Goal: Task Accomplishment & Management: Use online tool/utility

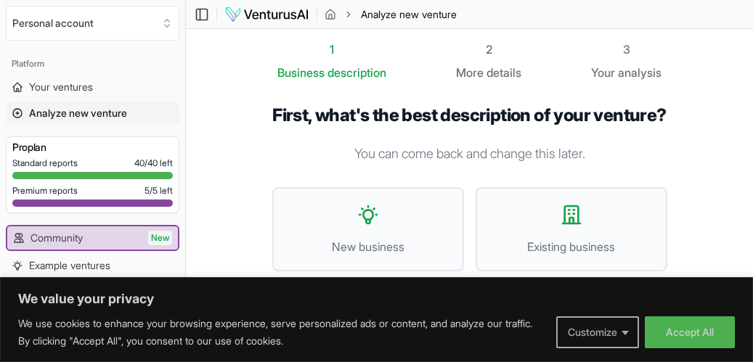
click at [618, 335] on button "Customize" at bounding box center [597, 332] width 83 height 32
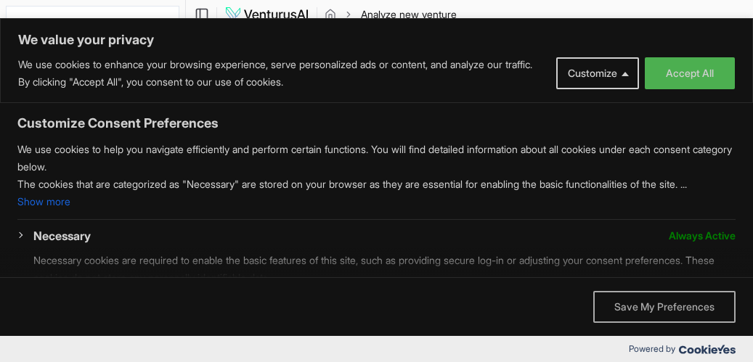
click at [644, 312] on button "Save My Preferences" at bounding box center [664, 307] width 142 height 32
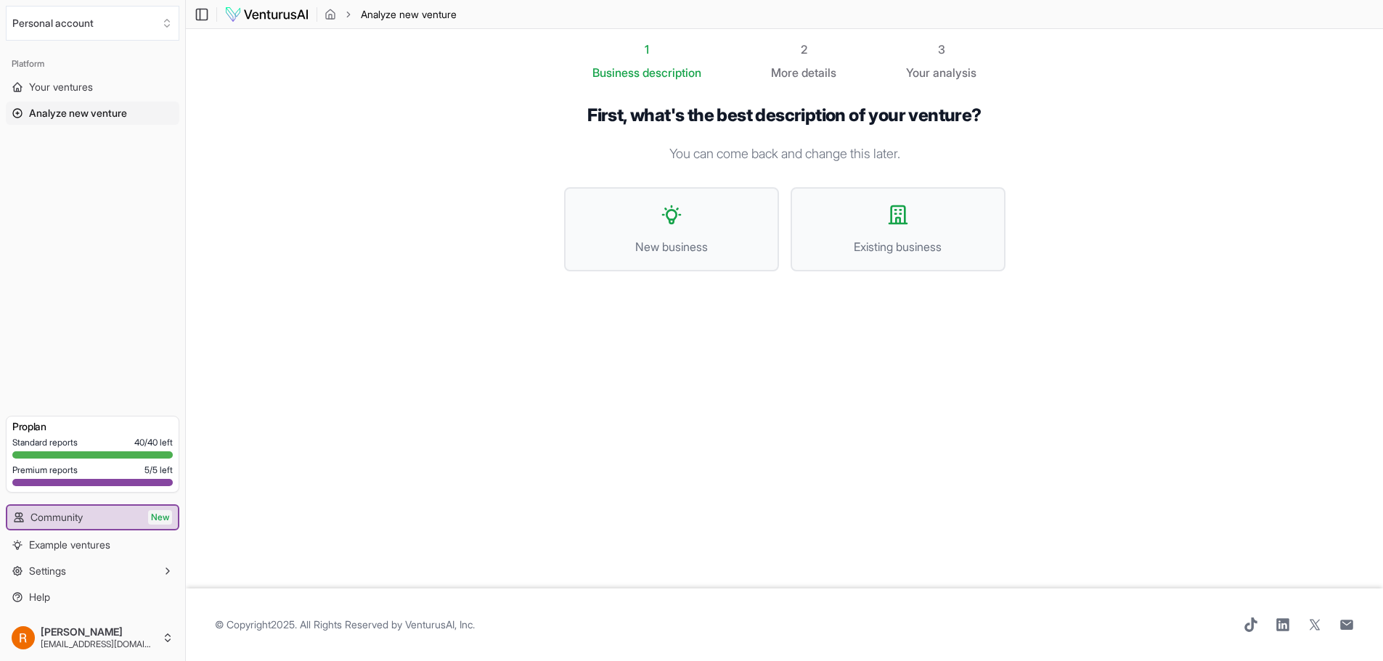
click at [281, 14] on img at bounding box center [266, 14] width 85 height 17
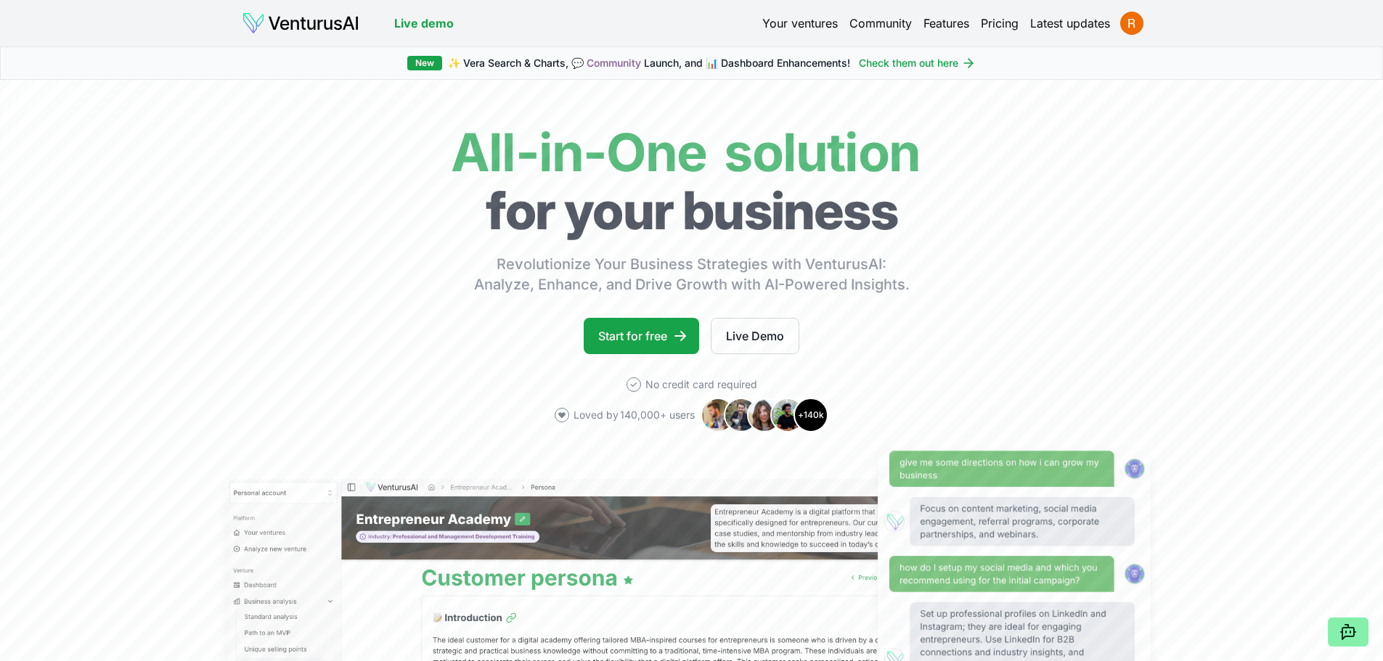
click at [811, 24] on link "Your ventures" at bounding box center [799, 23] width 75 height 17
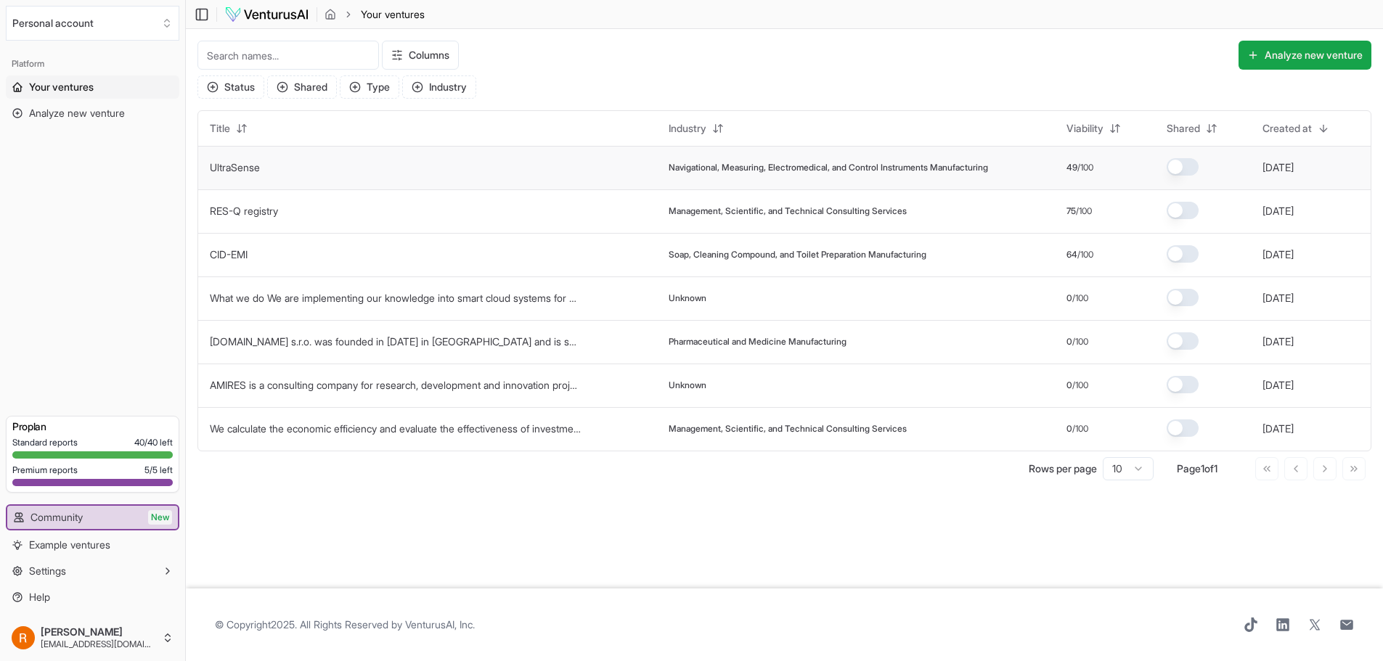
drag, startPoint x: 453, startPoint y: 163, endPoint x: 404, endPoint y: 165, distance: 49.4
click at [404, 165] on td "UltraSense" at bounding box center [427, 168] width 459 height 44
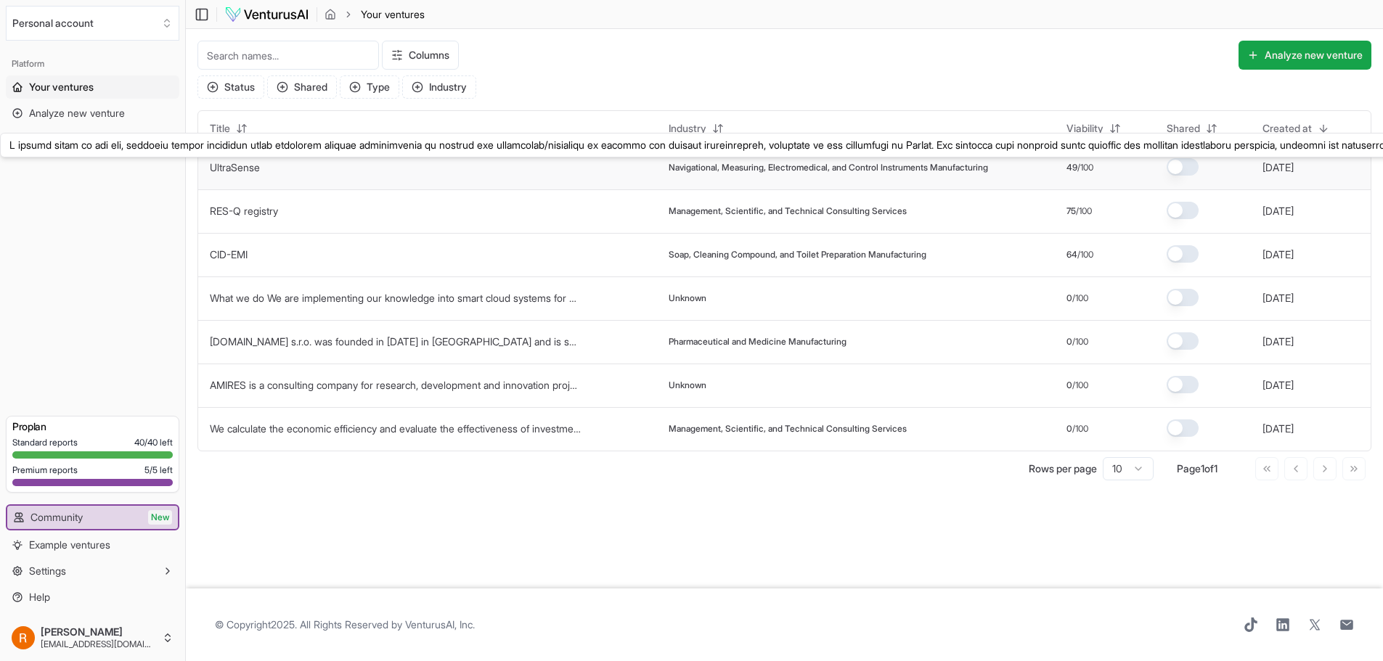
click at [237, 160] on button "UltraSense" at bounding box center [235, 167] width 50 height 15
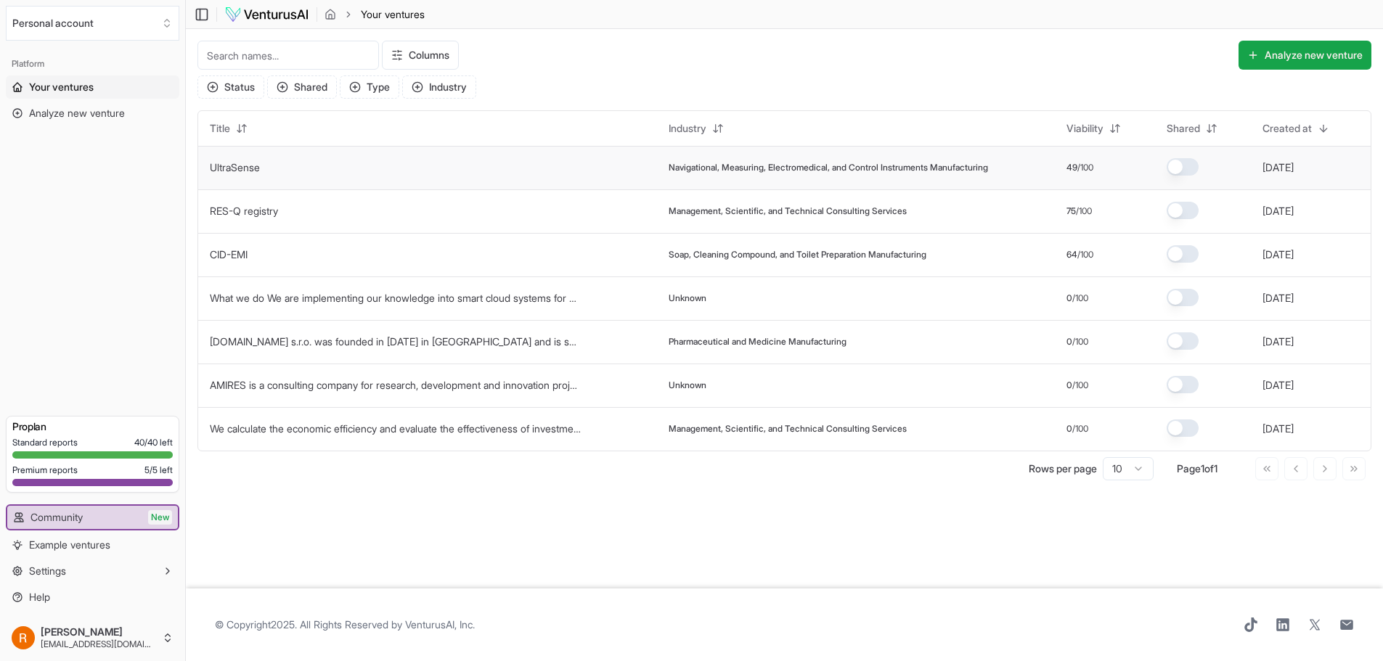
click at [232, 168] on link "UltraSense" at bounding box center [235, 167] width 50 height 12
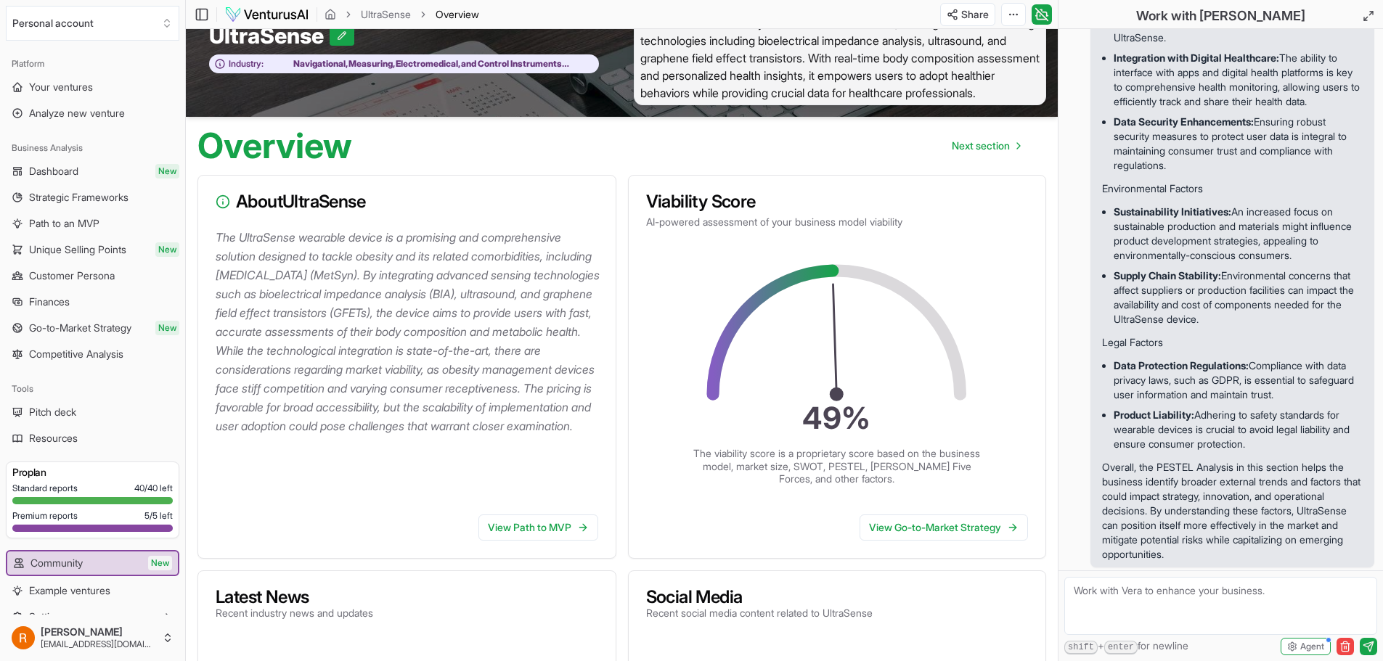
scroll to position [73, 0]
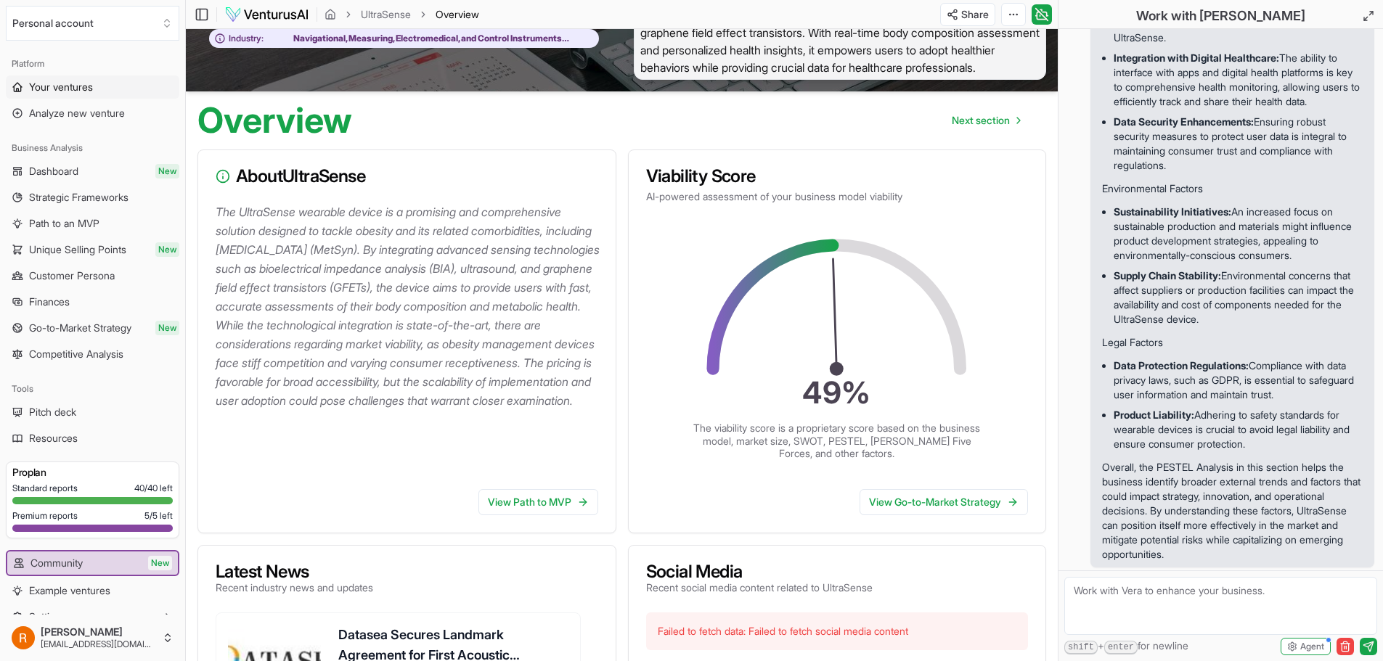
click at [55, 89] on span "Your ventures" at bounding box center [61, 87] width 64 height 15
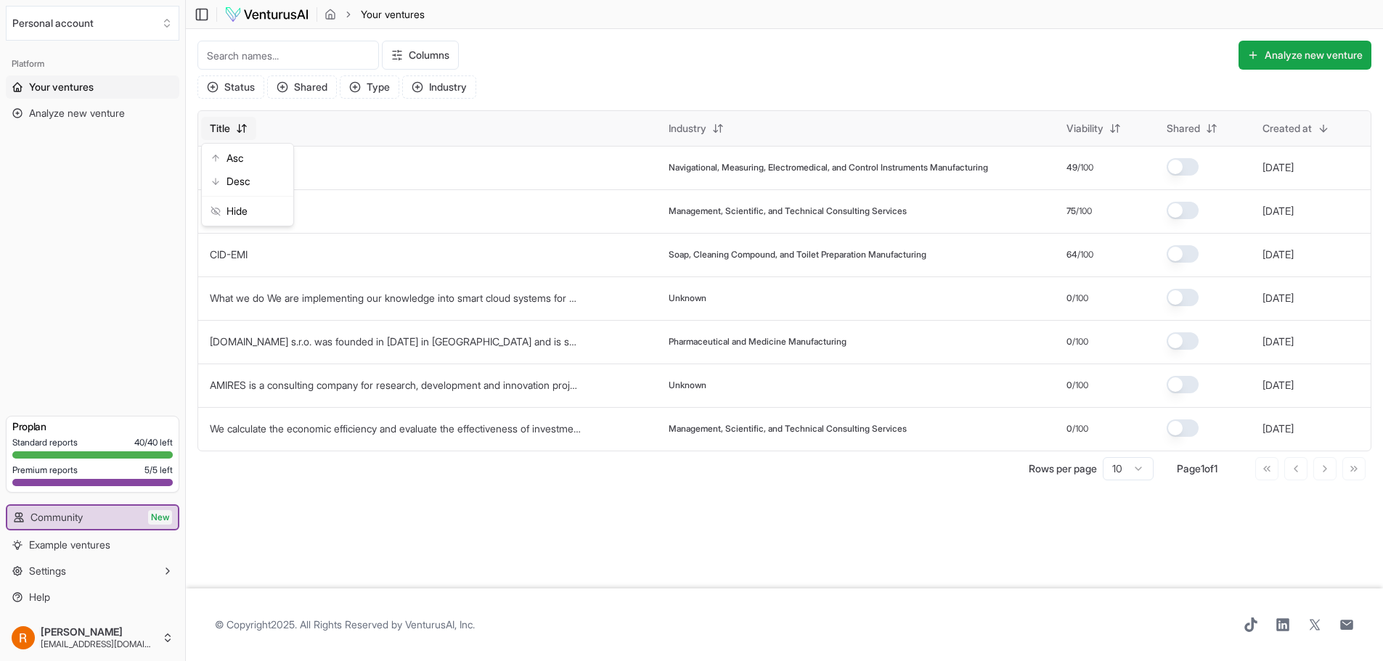
click at [128, 121] on html "We value your privacy We use cookies to enhance your browsing experience, serve…" at bounding box center [691, 330] width 1383 height 661
click at [610, 55] on html "We value your privacy We use cookies to enhance your browsing experience, serve…" at bounding box center [691, 330] width 1383 height 661
drag, startPoint x: 263, startPoint y: 168, endPoint x: 197, endPoint y: 16, distance: 166.4
click at [197, 16] on rect at bounding box center [202, 14] width 11 height 11
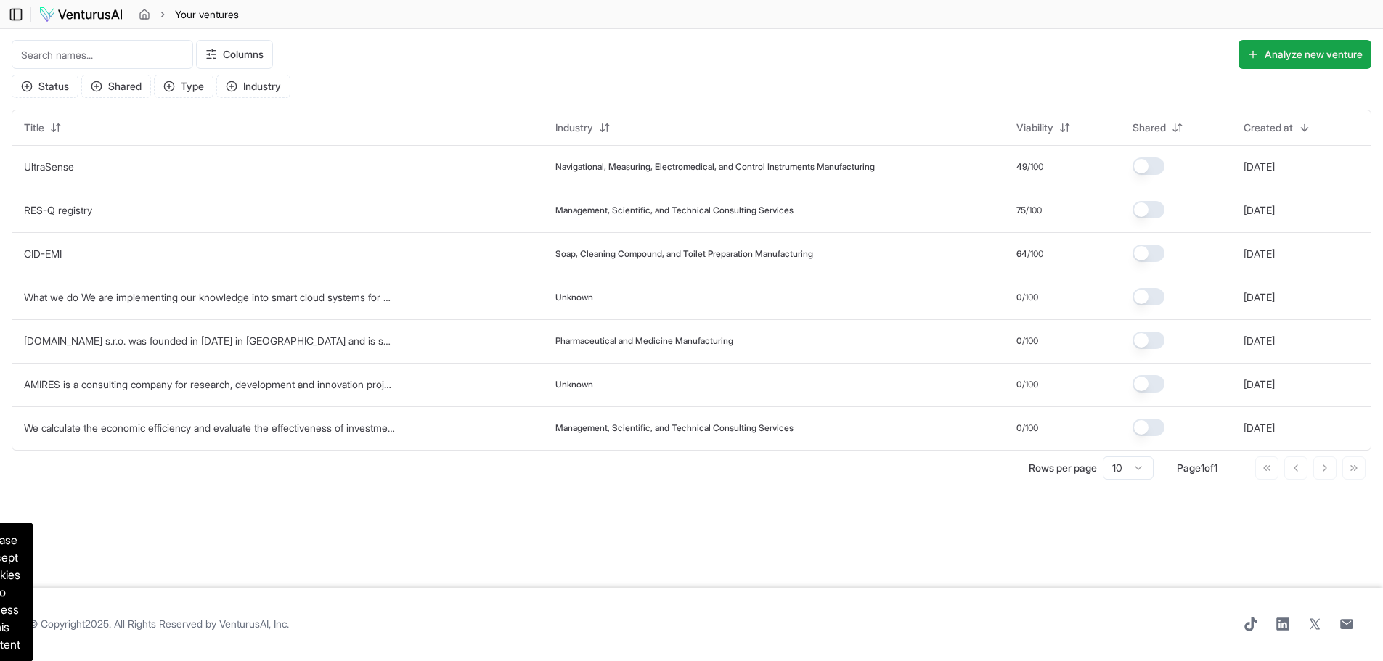
click at [12, 11] on icon at bounding box center [16, 14] width 15 height 17
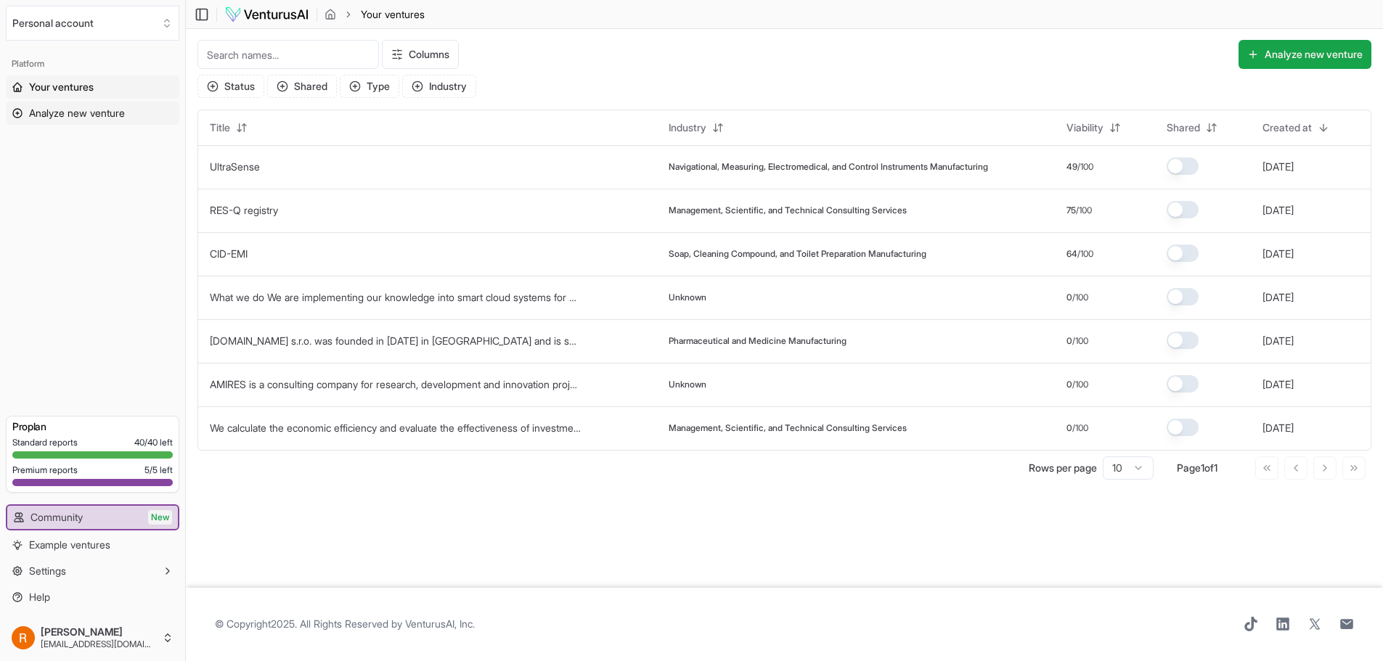
click at [81, 119] on span "Analyze new venture" at bounding box center [77, 113] width 96 height 15
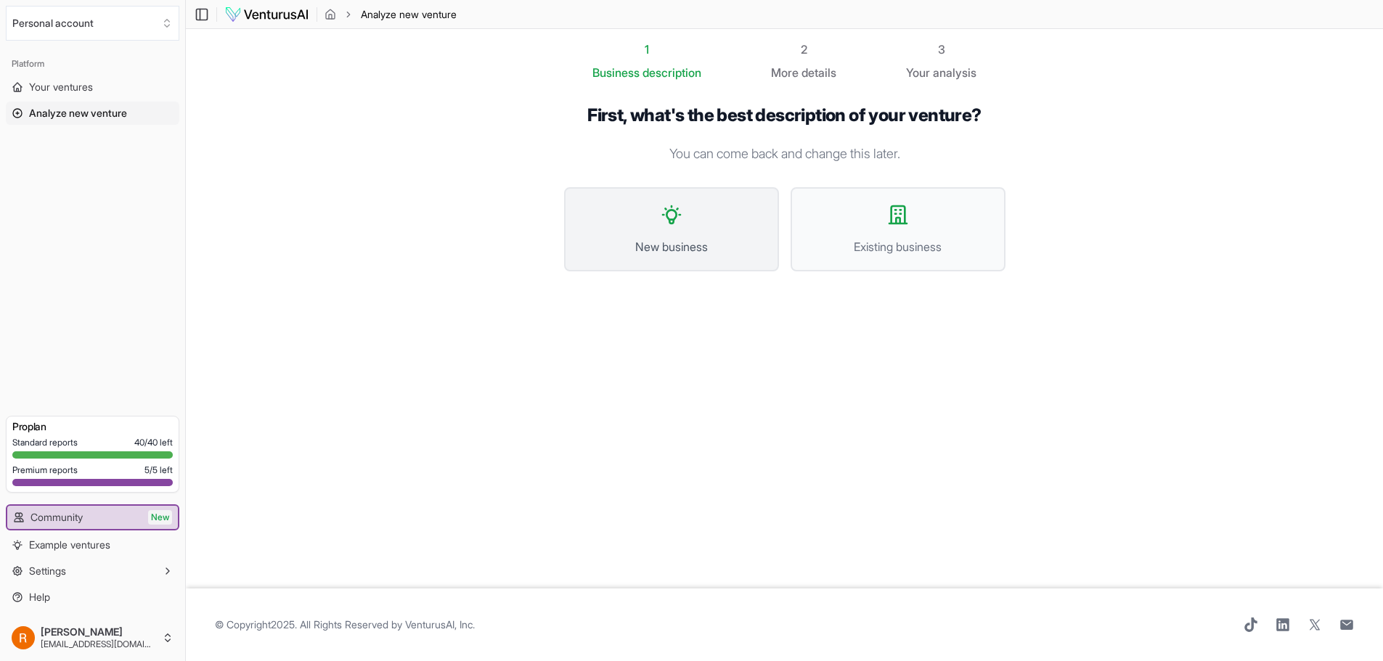
click at [705, 234] on button "New business" at bounding box center [671, 229] width 215 height 84
